Goal: Task Accomplishment & Management: Complete application form

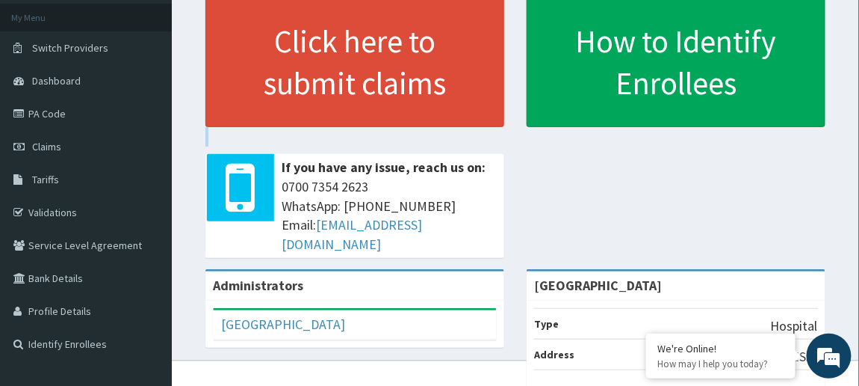
scroll to position [80, 0]
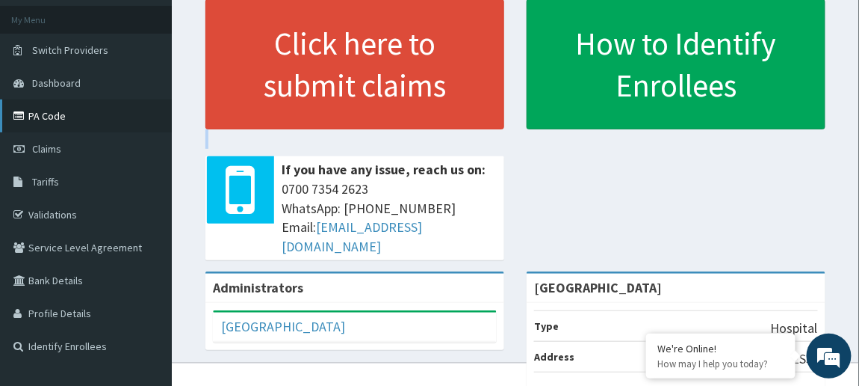
click at [52, 111] on link "PA Code" at bounding box center [86, 115] width 172 height 33
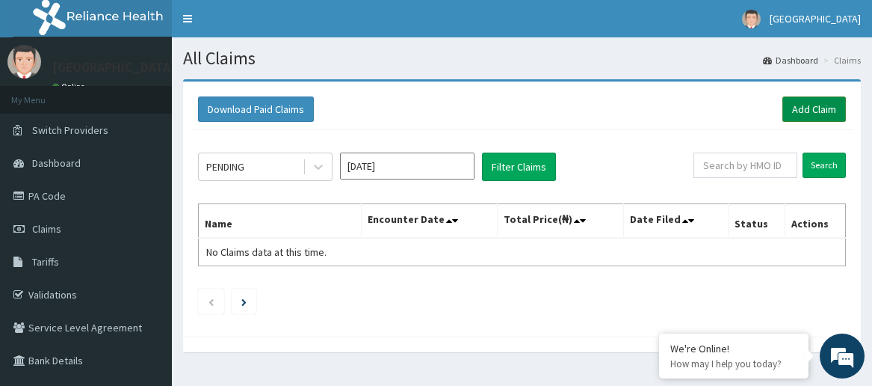
click at [793, 108] on link "Add Claim" at bounding box center [814, 108] width 64 height 25
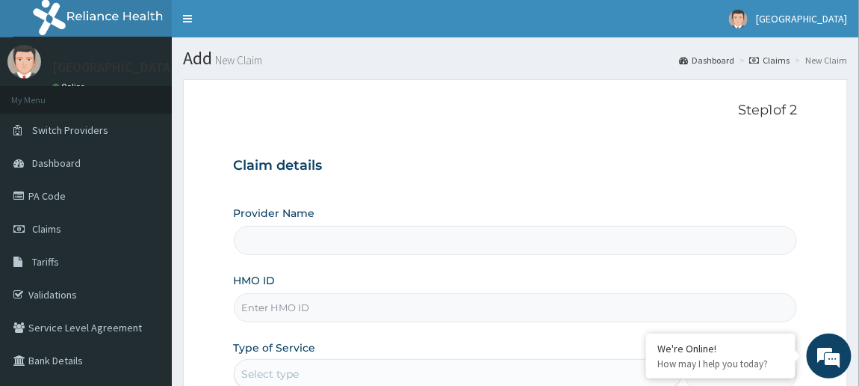
type input "[GEOGRAPHIC_DATA]"
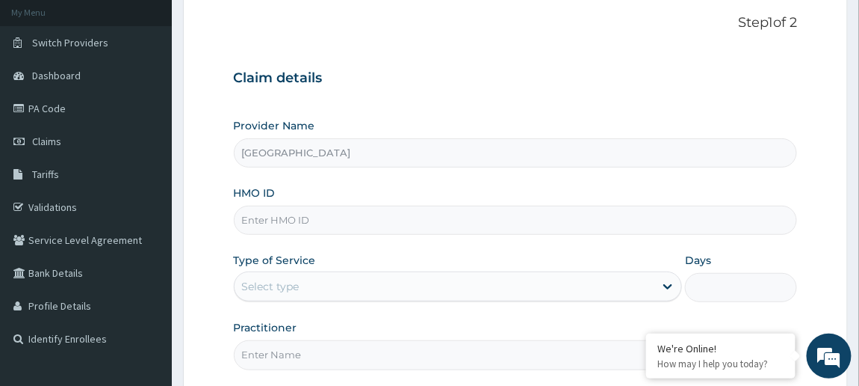
scroll to position [89, 0]
click at [323, 213] on input "HMO ID" at bounding box center [516, 218] width 564 height 29
type input "SRD/10014/D"
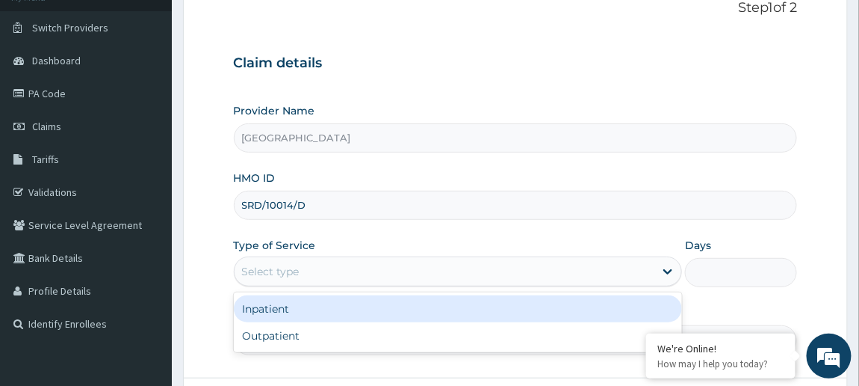
scroll to position [170, 0]
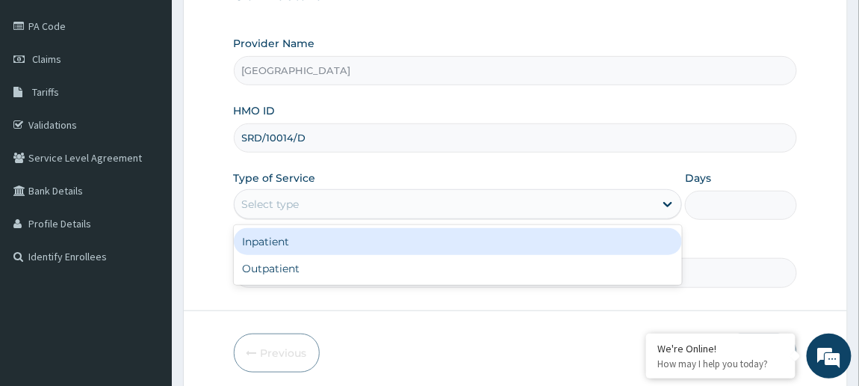
click at [338, 269] on div "Outpatient" at bounding box center [458, 268] width 449 height 27
type input "1"
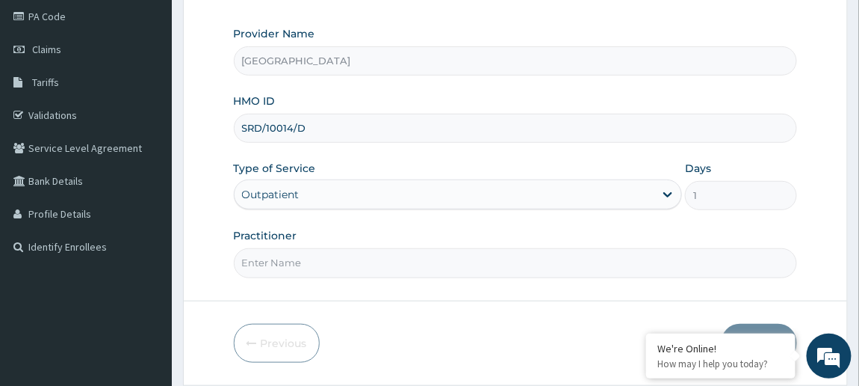
scroll to position [175, 0]
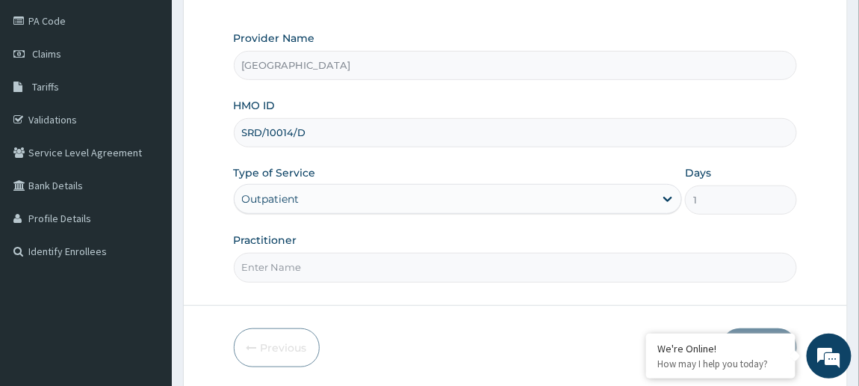
click at [623, 262] on input "Practitioner" at bounding box center [516, 267] width 564 height 29
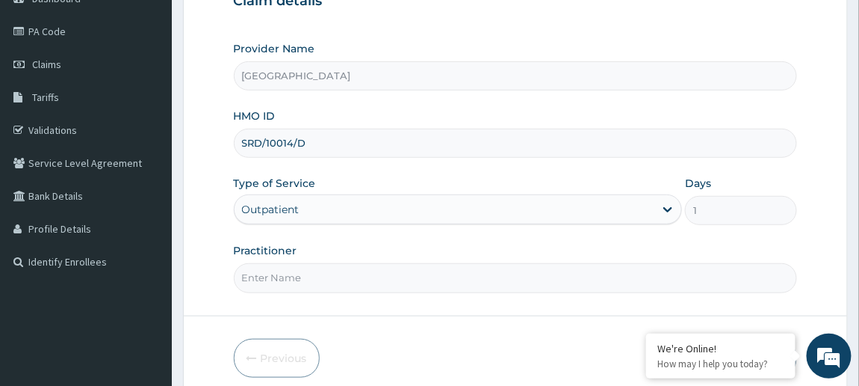
scroll to position [172, 0]
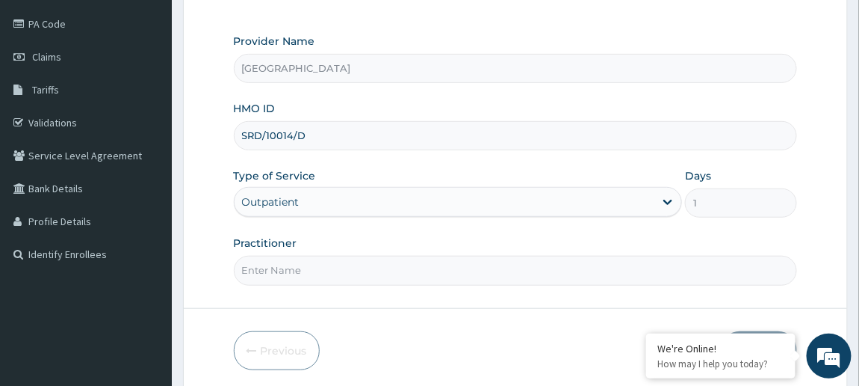
click at [617, 266] on input "Practitioner" at bounding box center [516, 270] width 564 height 29
click at [356, 267] on input "Practitioner" at bounding box center [516, 270] width 564 height 29
type input "DR. [GEOGRAPHIC_DATA]"
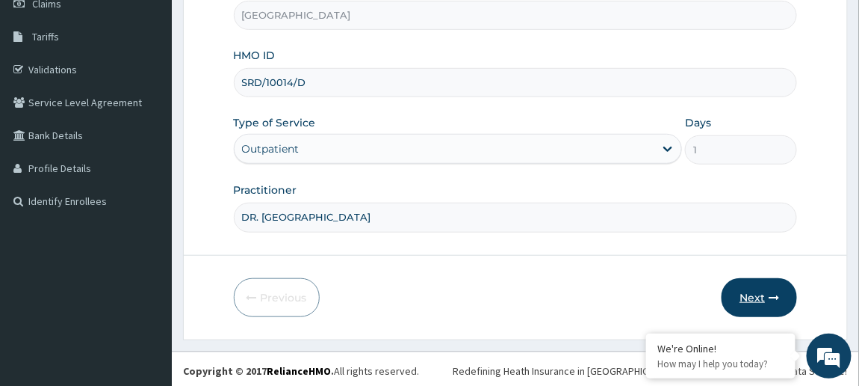
click at [760, 294] on button "Next" at bounding box center [759, 297] width 75 height 39
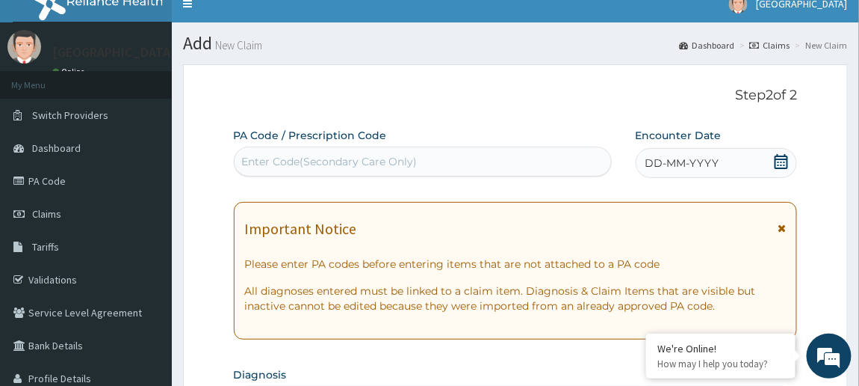
scroll to position [13, 0]
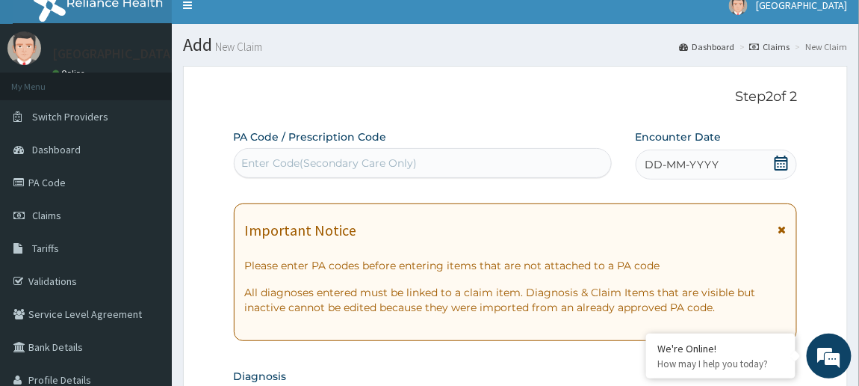
click at [789, 166] on icon at bounding box center [781, 162] width 15 height 15
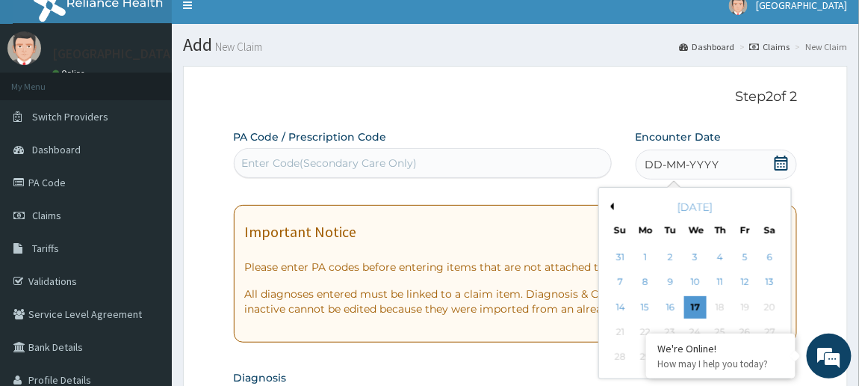
click at [611, 208] on button "Previous Month" at bounding box center [610, 206] width 7 height 7
click at [670, 280] on div "5" at bounding box center [670, 282] width 22 height 22
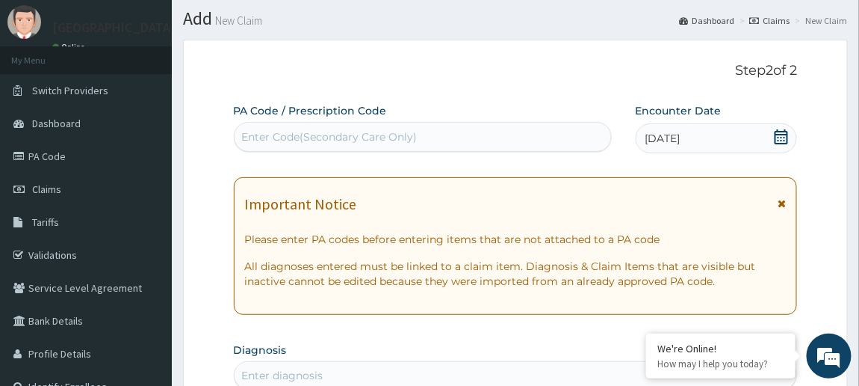
scroll to position [40, 0]
paste input "PA/5A6CFA"
type input "PA/5A6CFA"
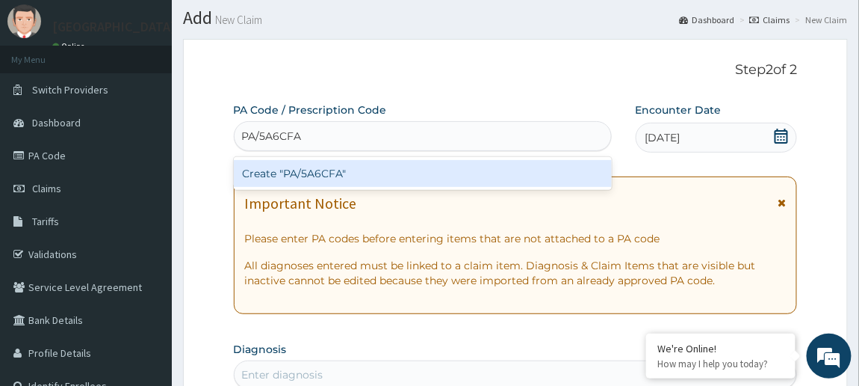
click at [343, 180] on div "Create "PA/5A6CFA"" at bounding box center [423, 173] width 378 height 27
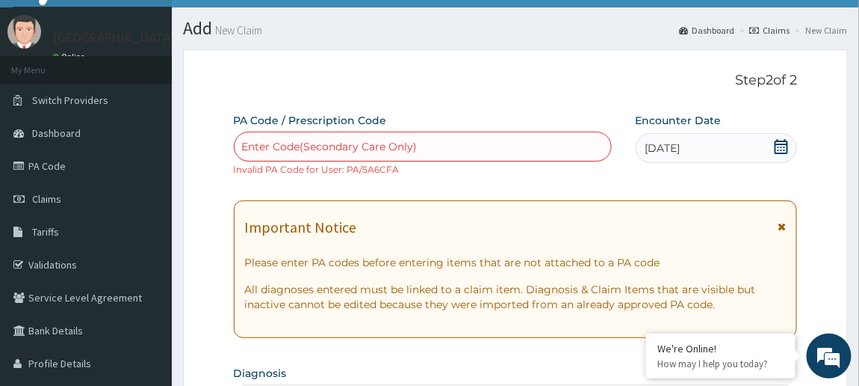
scroll to position [32, 0]
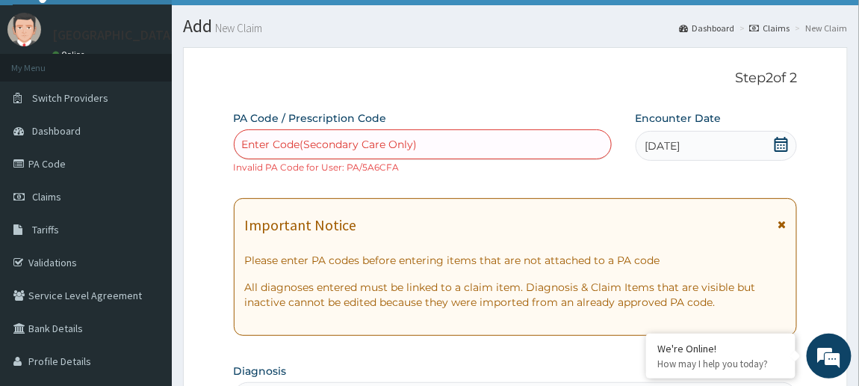
paste input "PA/5A6CFA"
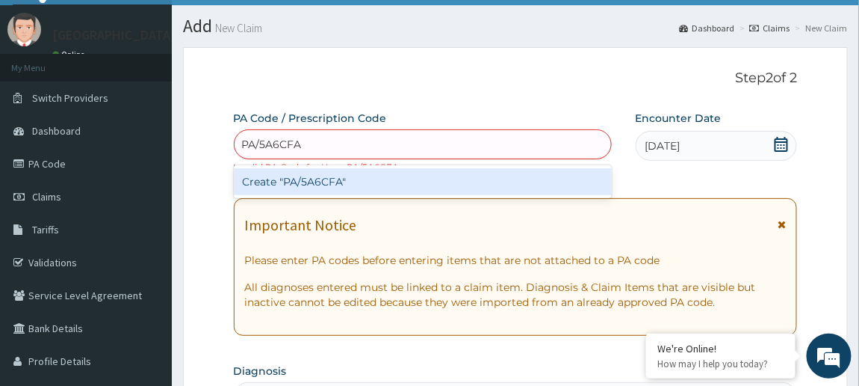
type input "PA/5A6CFA"
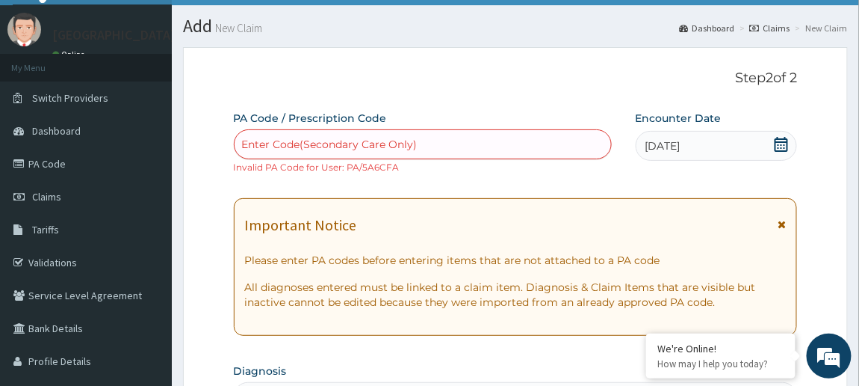
click at [274, 143] on div "Enter Code(Secondary Care Only)" at bounding box center [330, 144] width 176 height 15
paste input "PA/5A6CFA"
type input "PA/5A6CFA"
click at [61, 161] on link "PA Code" at bounding box center [86, 163] width 172 height 33
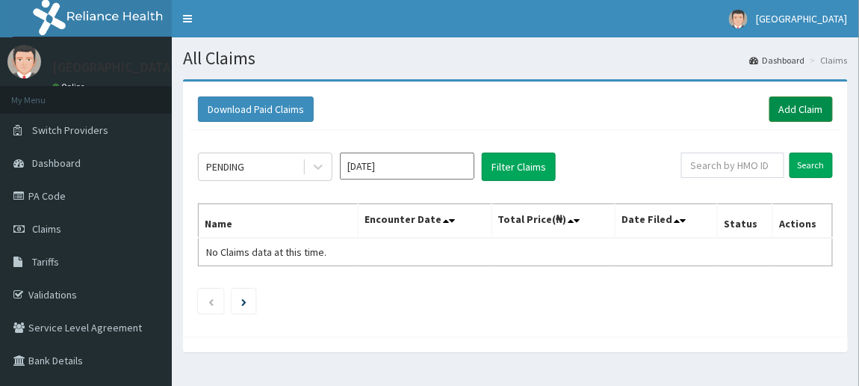
click at [800, 113] on link "Add Claim" at bounding box center [802, 108] width 64 height 25
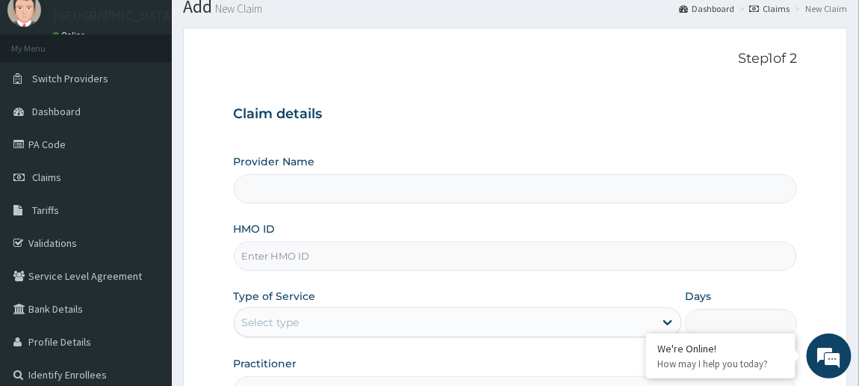
scroll to position [56, 0]
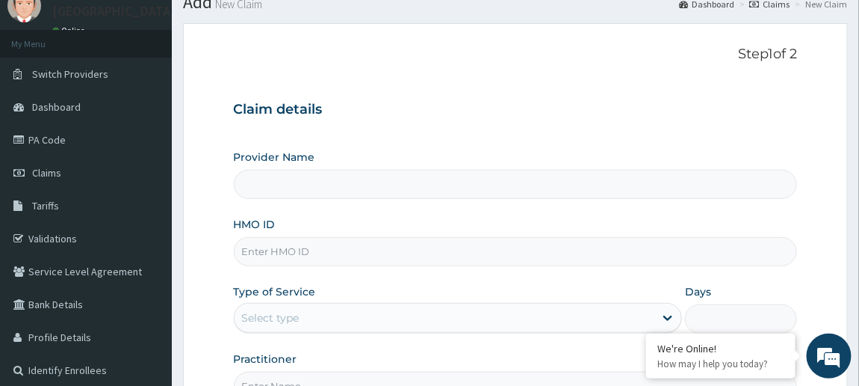
click at [616, 182] on input "Provider Name" at bounding box center [516, 184] width 564 height 29
type input "[GEOGRAPHIC_DATA]"
click at [602, 192] on input "[GEOGRAPHIC_DATA]" at bounding box center [516, 184] width 564 height 29
click at [561, 255] on input "HMO ID" at bounding box center [516, 251] width 564 height 29
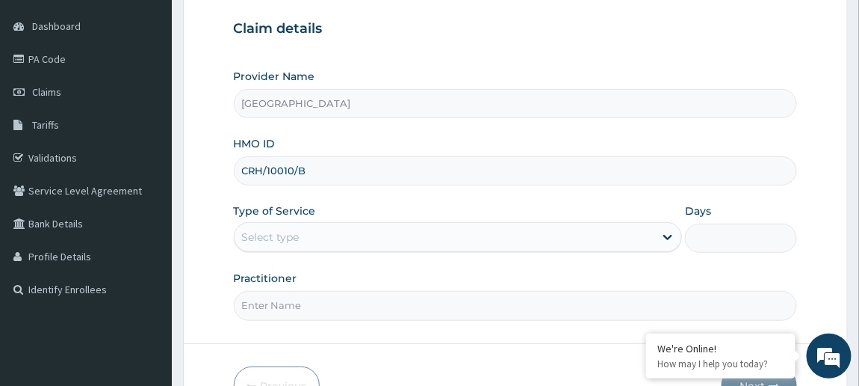
scroll to position [138, 0]
type input "CRH/10010/B"
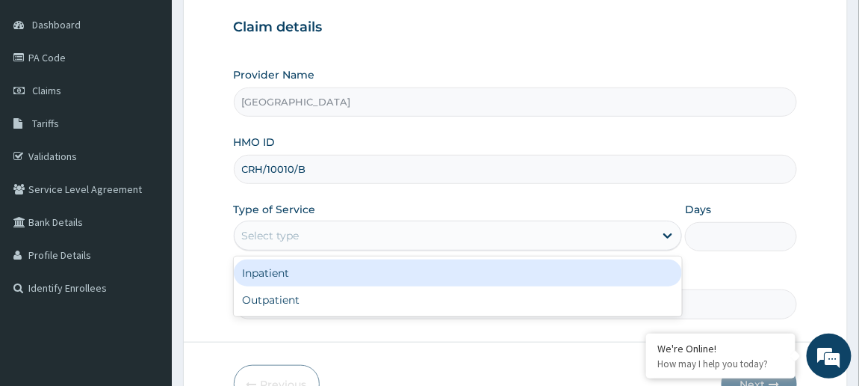
click at [325, 300] on div "Outpatient" at bounding box center [458, 299] width 449 height 27
type input "1"
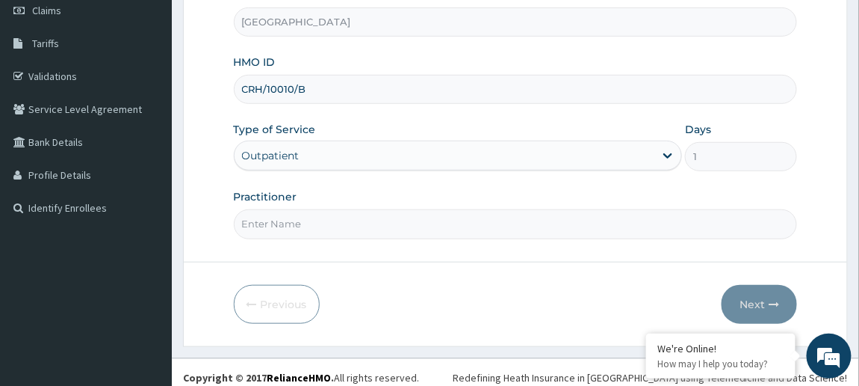
scroll to position [221, 0]
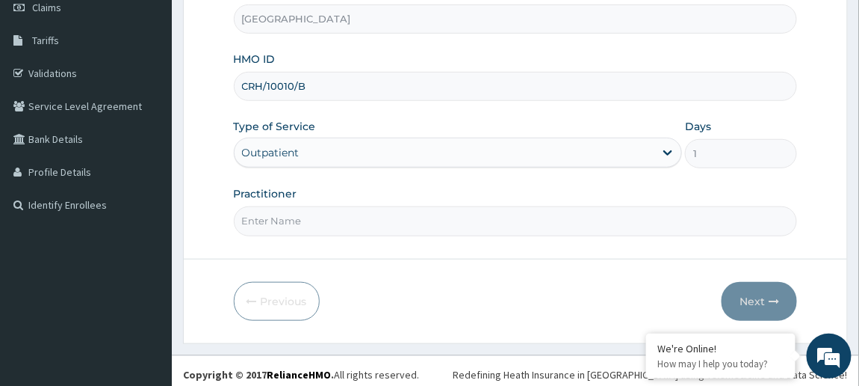
click at [352, 223] on input "Practitioner" at bounding box center [516, 220] width 564 height 29
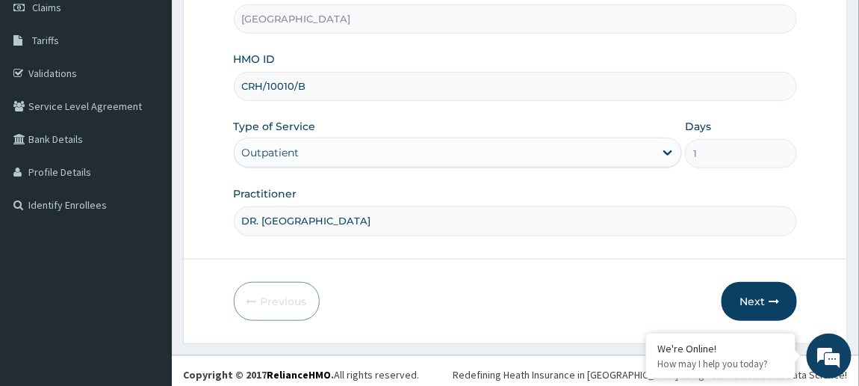
scroll to position [225, 0]
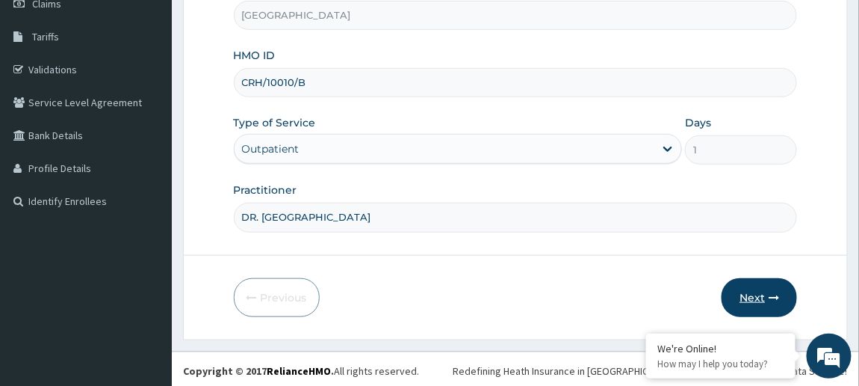
type input "DR. EBUKA"
click at [752, 291] on button "Next" at bounding box center [759, 297] width 75 height 39
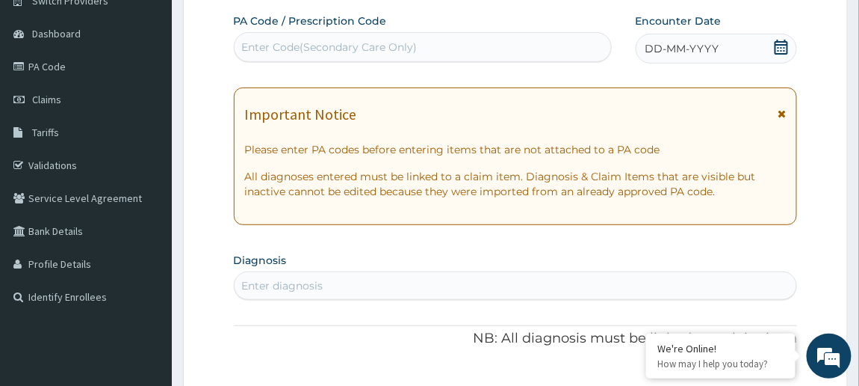
scroll to position [0, 0]
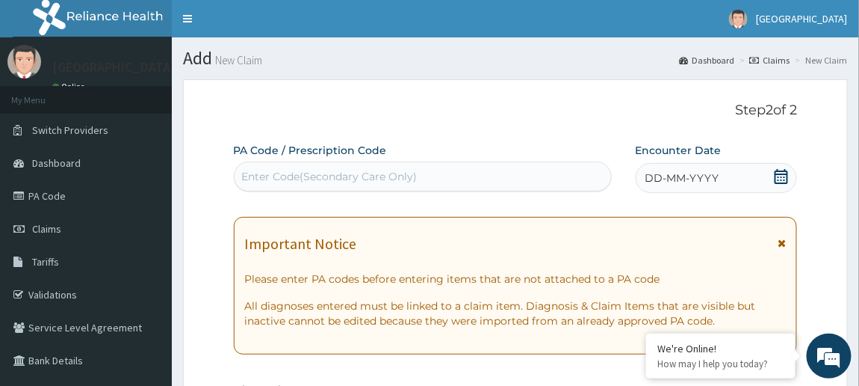
click at [785, 182] on icon at bounding box center [781, 176] width 13 height 15
click at [787, 179] on icon at bounding box center [781, 176] width 15 height 15
click at [785, 185] on span at bounding box center [781, 178] width 15 height 19
click at [792, 182] on div "DD-MM-YYYY" at bounding box center [717, 178] width 162 height 30
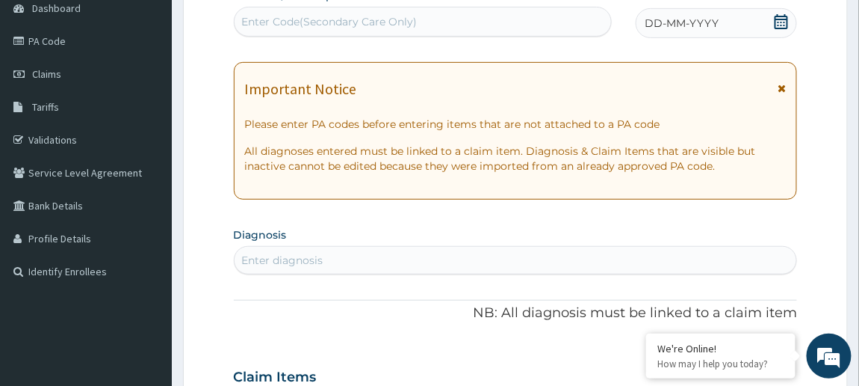
scroll to position [155, 0]
click at [794, 30] on div "DD-MM-YYYY" at bounding box center [717, 23] width 162 height 30
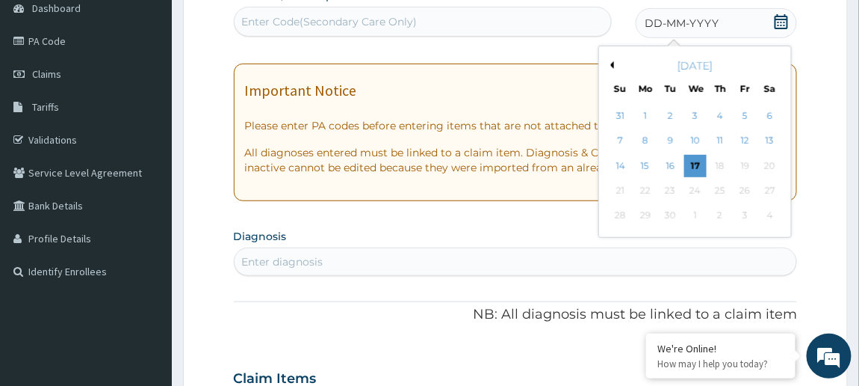
click at [613, 64] on button "Previous Month" at bounding box center [610, 64] width 7 height 7
click at [670, 139] on div "5" at bounding box center [670, 141] width 22 height 22
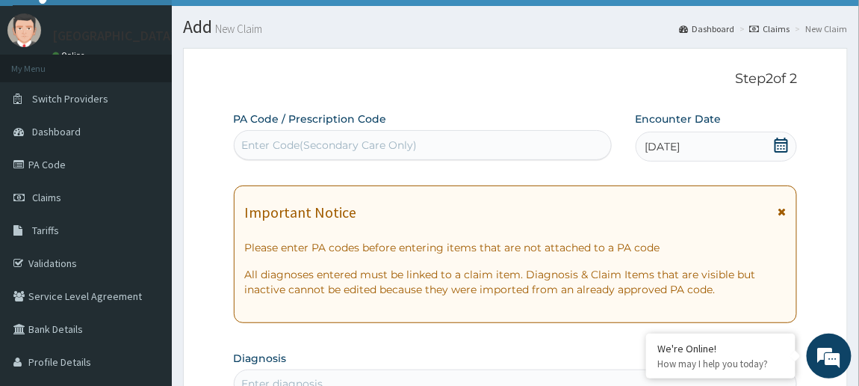
scroll to position [0, 0]
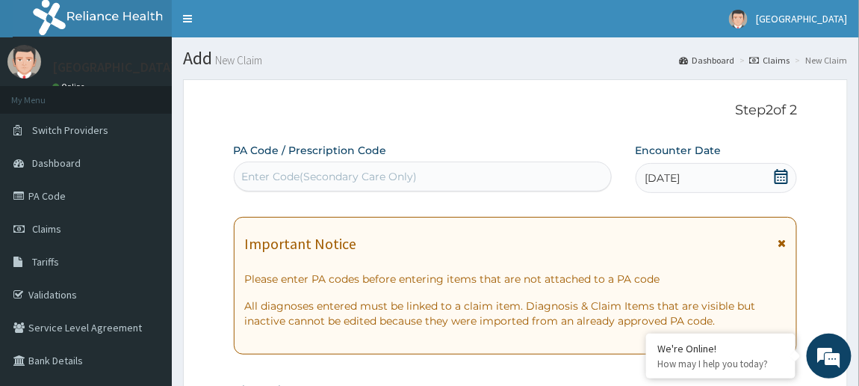
paste input "PA/278632"
type input "PA/278632"
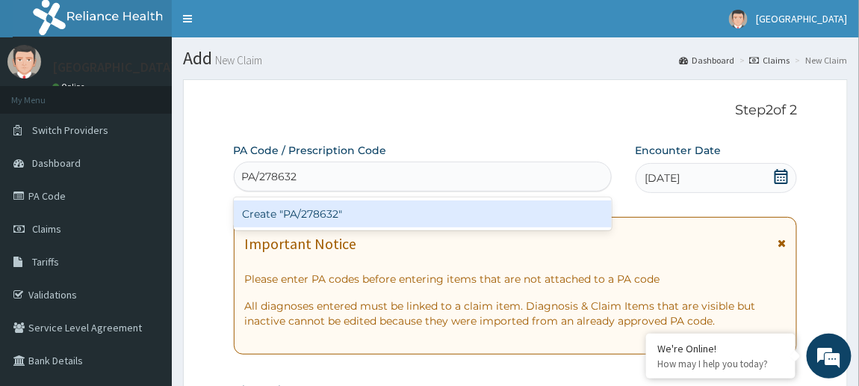
click at [385, 210] on div "Create "PA/278632"" at bounding box center [423, 213] width 378 height 27
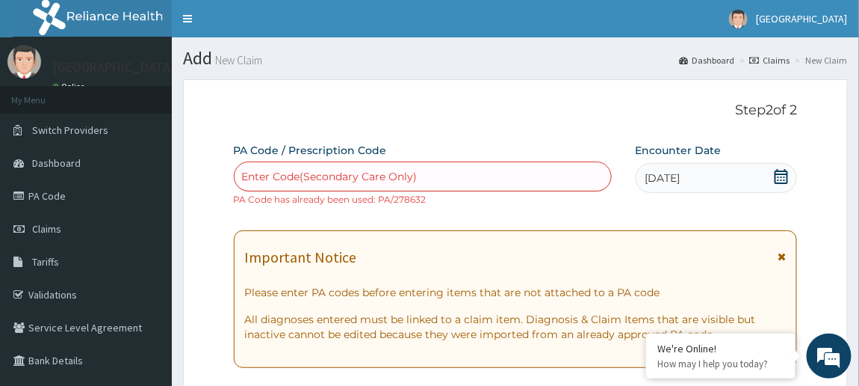
paste input "PA/278632"
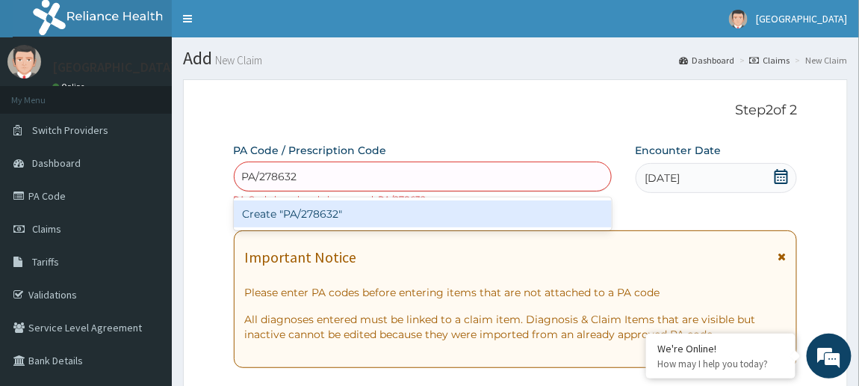
type input "PA/278632"
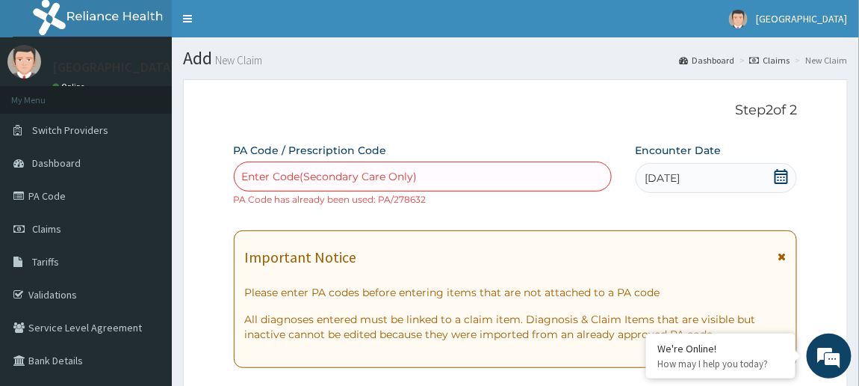
click at [302, 175] on div "Enter Code(Secondary Care Only)" at bounding box center [330, 176] width 176 height 15
click at [270, 178] on div "Enter Code(Secondary Care Only)" at bounding box center [330, 176] width 176 height 15
paste input "PA/278632"
type input "PA/278632"
